Goal: Task Accomplishment & Management: Complete application form

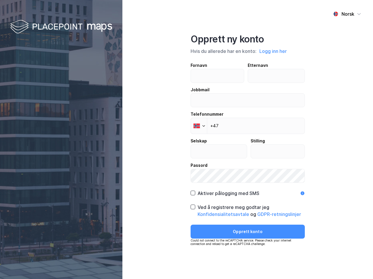
click at [186, 140] on div "Norsk Opprett ny konto Hvis du allerede har en konto: Logg inn her Fornavn Ette…" at bounding box center [247, 139] width 250 height 279
click at [61, 27] on img at bounding box center [61, 27] width 102 height 17
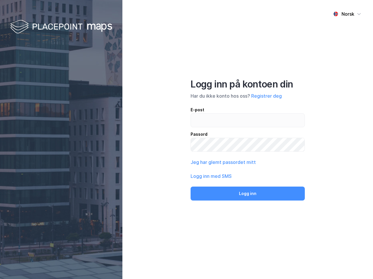
click at [347, 14] on div "Norsk" at bounding box center [347, 13] width 13 height 7
click at [273, 51] on div "Norsk Engelsk Norsk Logg inn på kontoen din Har du ikke konto hos oss? Registre…" at bounding box center [247, 139] width 250 height 279
click at [199, 126] on input "email" at bounding box center [248, 120] width 114 height 13
click at [224, 194] on button "Logg inn" at bounding box center [247, 194] width 114 height 14
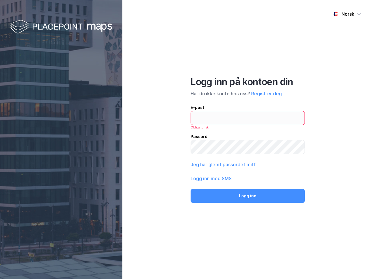
click at [247, 211] on div "Norsk Logg inn på kontoen din Har du ikke konto hos oss? Registrer deg E-post O…" at bounding box center [247, 139] width 250 height 279
click at [247, 232] on div "Norsk Logg inn på kontoen din Har du ikke konto hos oss? Registrer deg E-post O…" at bounding box center [247, 139] width 250 height 279
